Goal: Find specific page/section

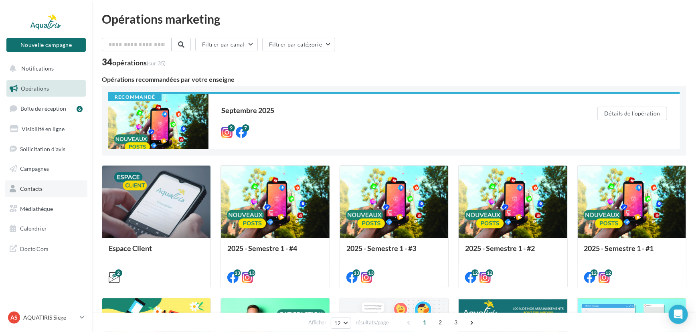
click at [50, 185] on link "Contacts" at bounding box center [46, 188] width 83 height 17
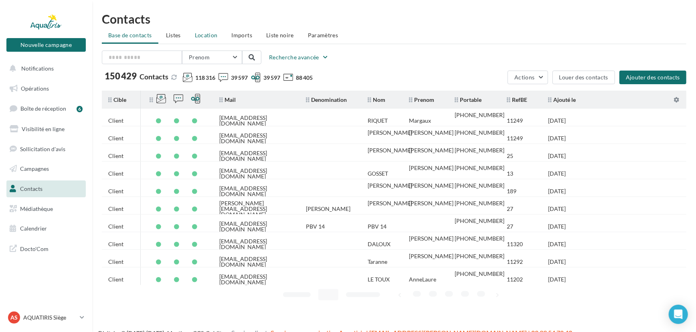
click at [201, 37] on span "Location" at bounding box center [206, 35] width 23 height 7
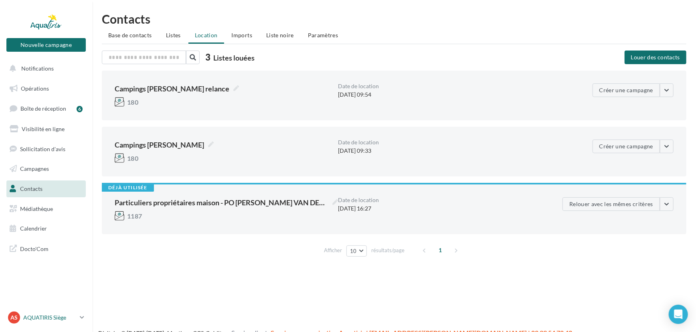
click at [61, 317] on p "AQUATIRIS Siège" at bounding box center [49, 318] width 53 height 8
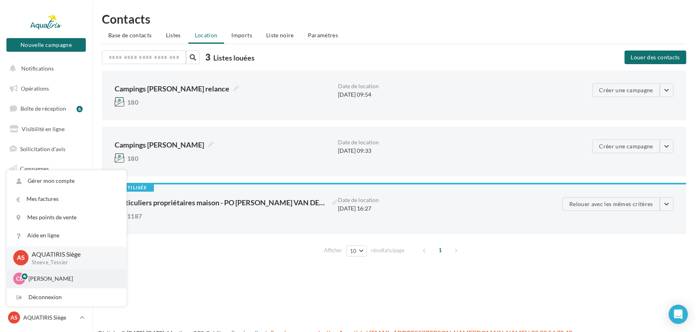
click at [61, 281] on p "[PERSON_NAME]" at bounding box center [72, 279] width 88 height 8
